Goal: Task Accomplishment & Management: Use online tool/utility

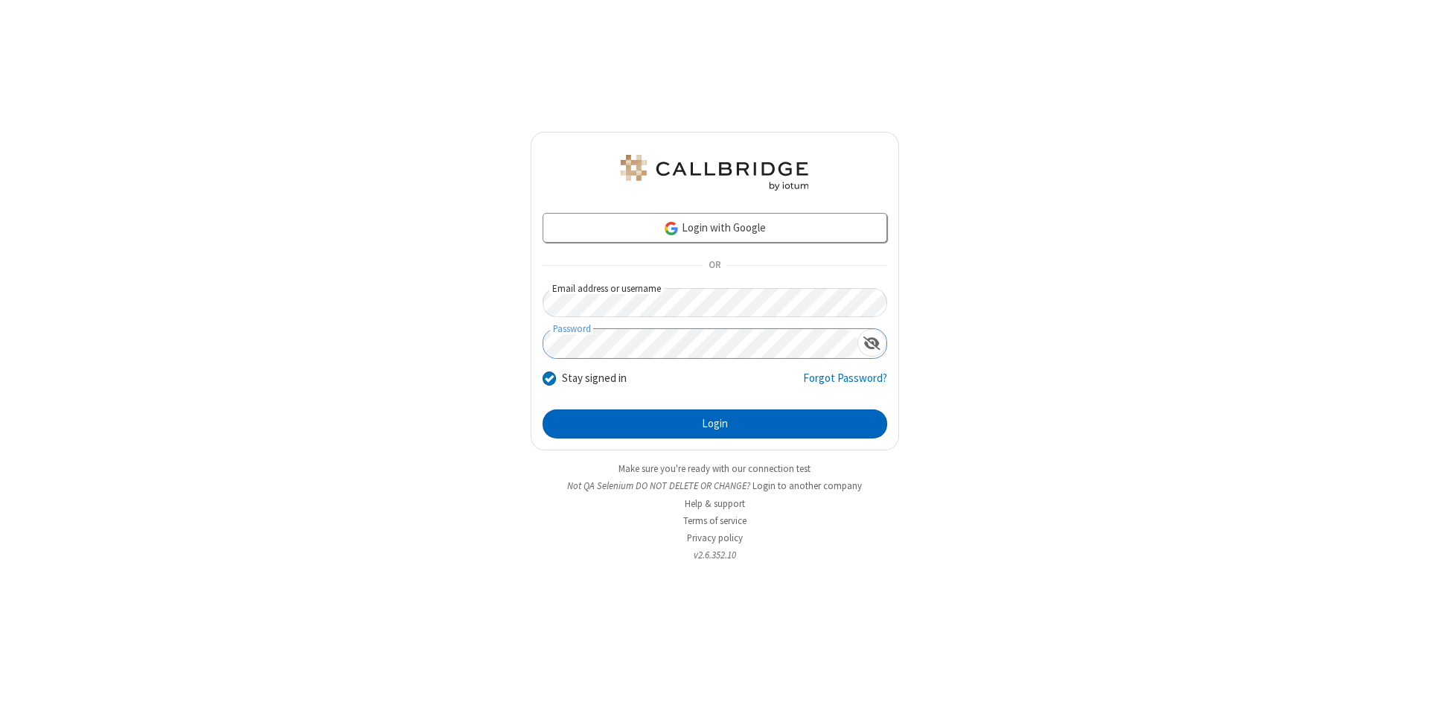
click at [715, 424] on button "Login" at bounding box center [715, 424] width 345 height 30
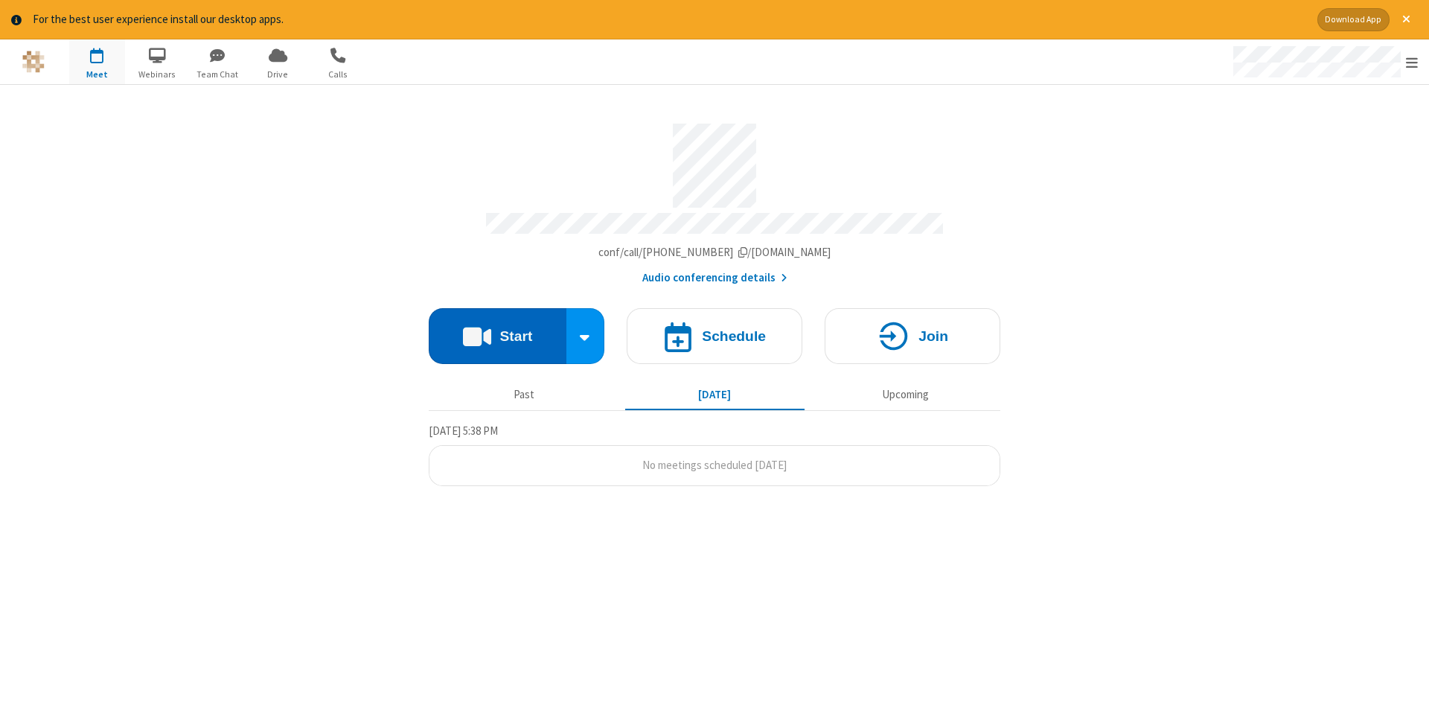
click at [497, 330] on button "Start" at bounding box center [498, 336] width 138 height 56
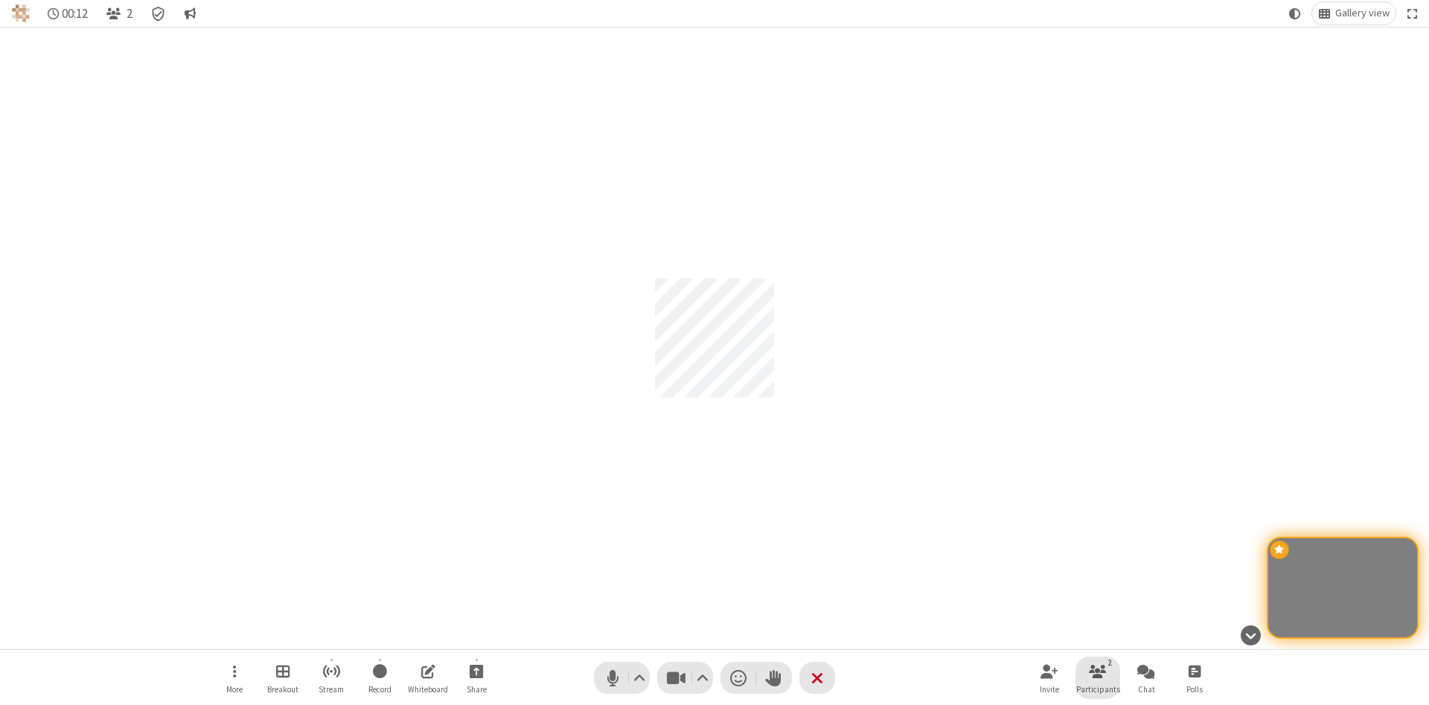
click at [1098, 689] on span "Participants" at bounding box center [1098, 689] width 44 height 9
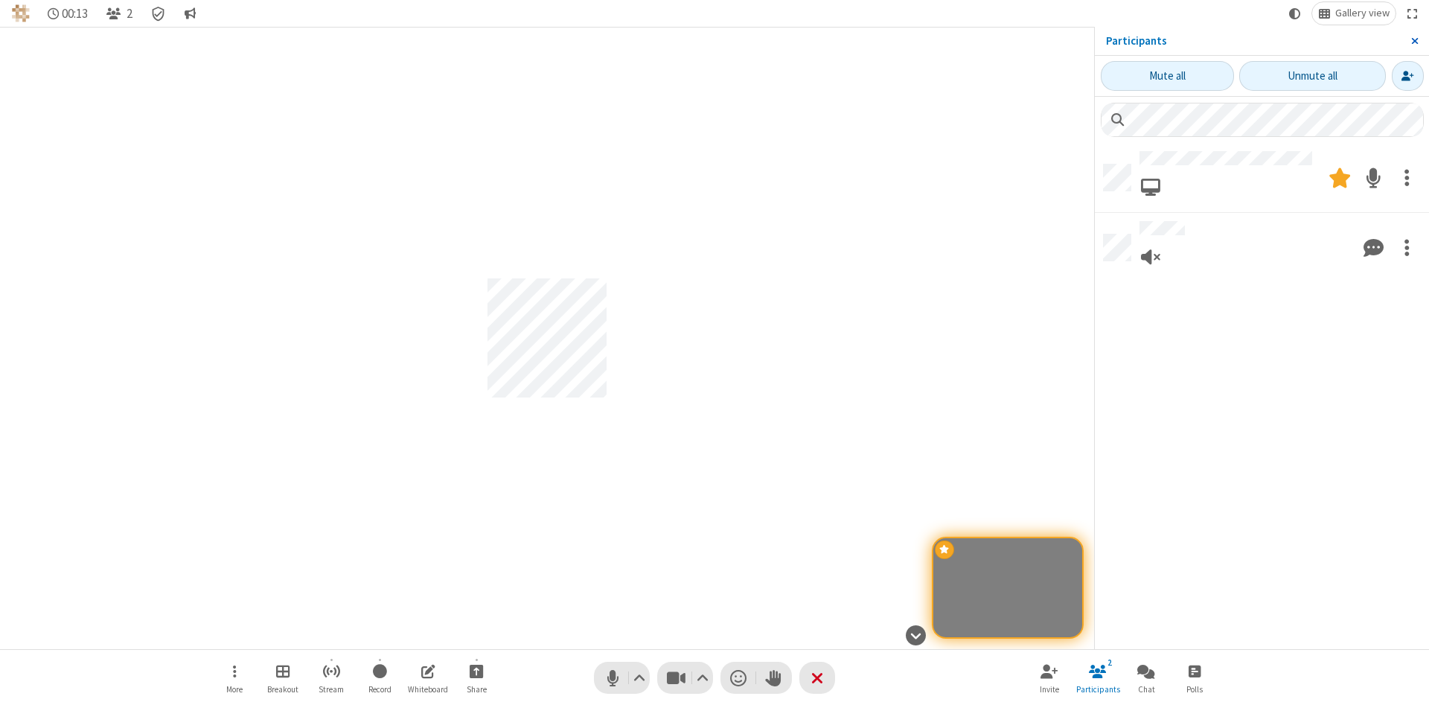
click at [1414, 41] on span "Close sidebar" at bounding box center [1414, 41] width 7 height 12
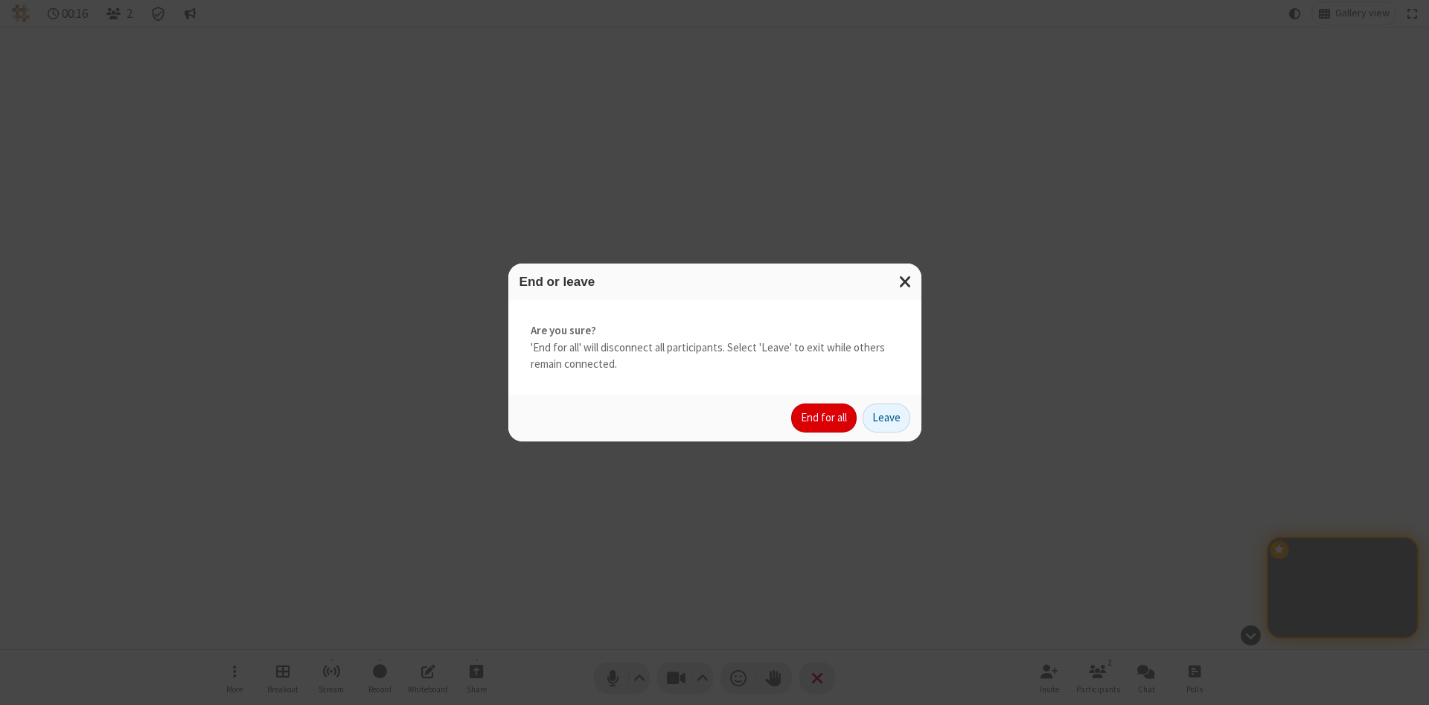
click at [825, 418] on button "End for all" at bounding box center [824, 418] width 66 height 30
